Goal: Information Seeking & Learning: Learn about a topic

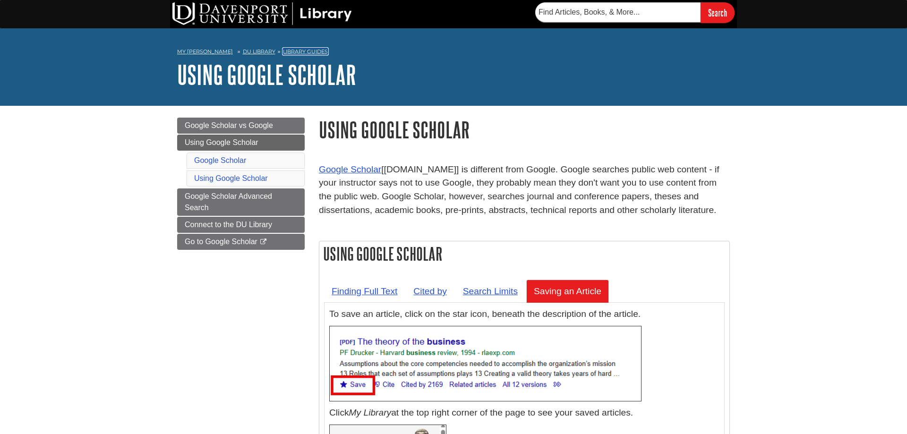
click at [283, 54] on link "Library Guides" at bounding box center [305, 51] width 45 height 7
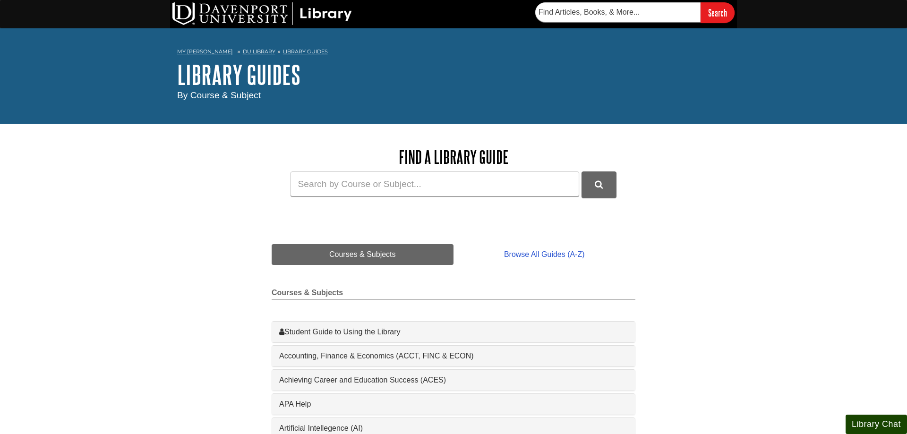
click at [862, 423] on button "Library Chat" at bounding box center [876, 424] width 61 height 19
click at [197, 51] on link "My [PERSON_NAME]" at bounding box center [205, 52] width 56 height 8
